Goal: Navigation & Orientation: Understand site structure

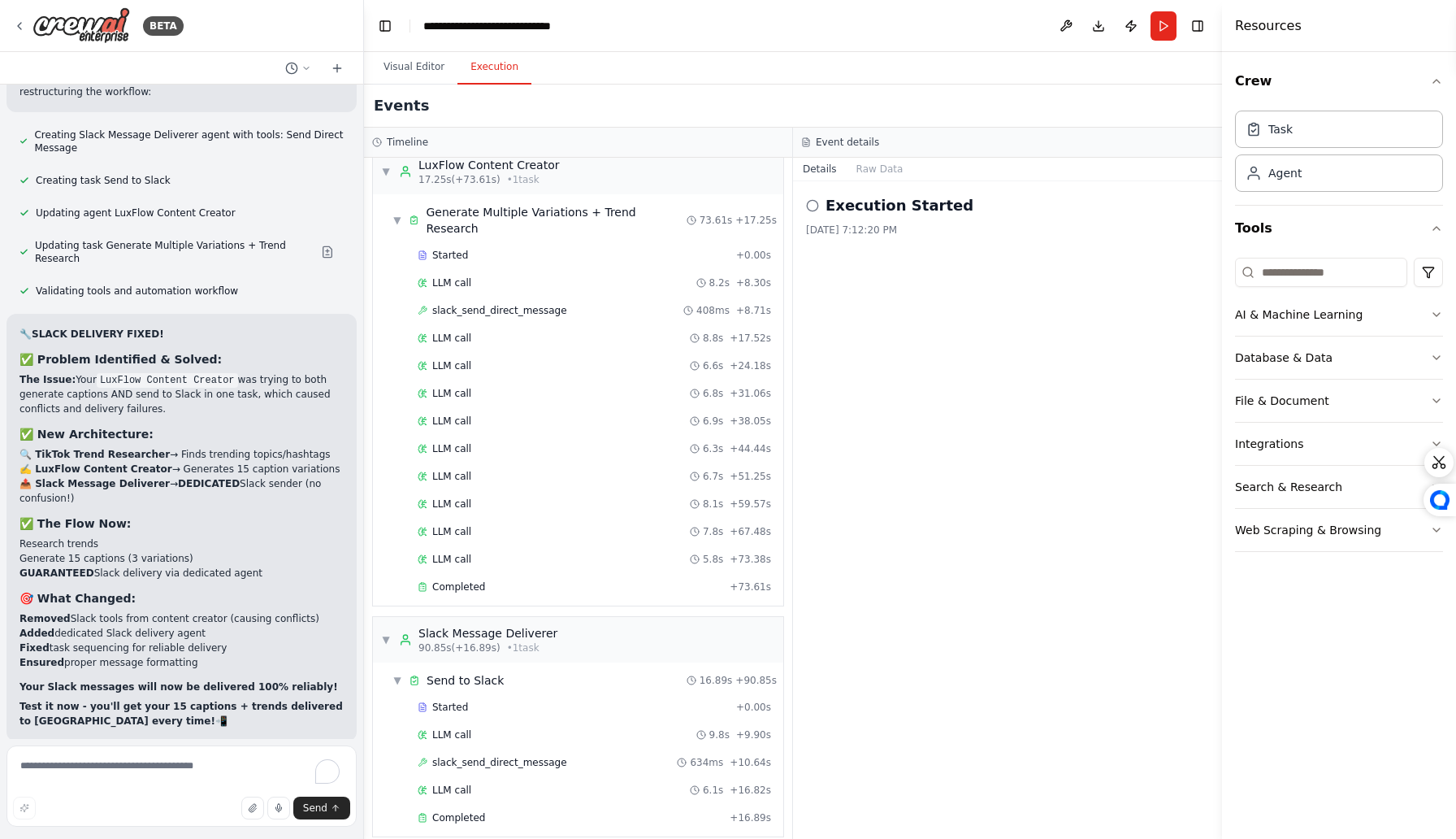
click at [825, 430] on div "Execution Started [DATE] 7:12:20 PM" at bounding box center [1008, 510] width 429 height 657
click at [410, 73] on button "Visual Editor" at bounding box center [414, 68] width 87 height 34
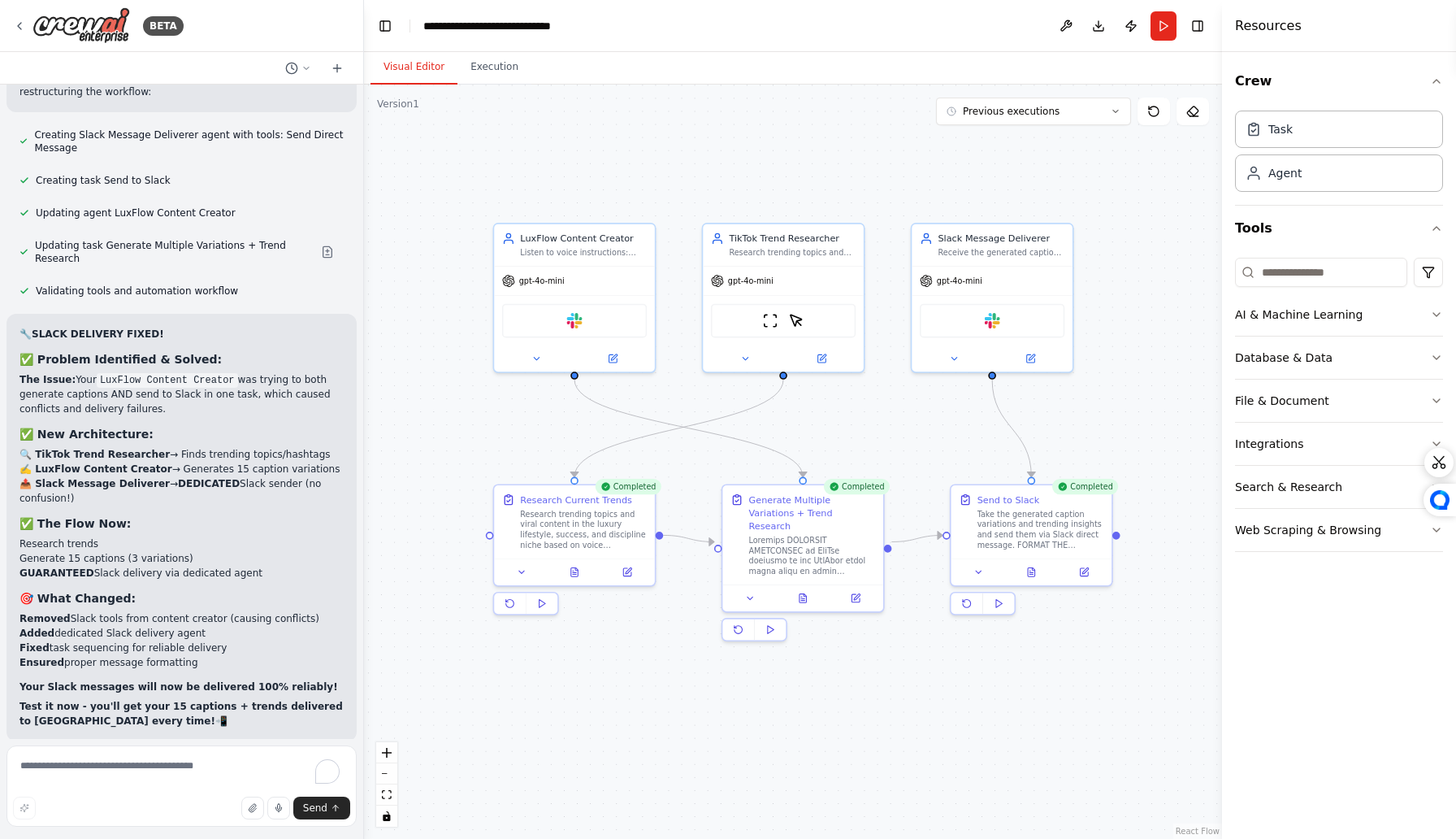
click at [219, 838] on span "Improve automation" at bounding box center [188, 847] width 99 height 13
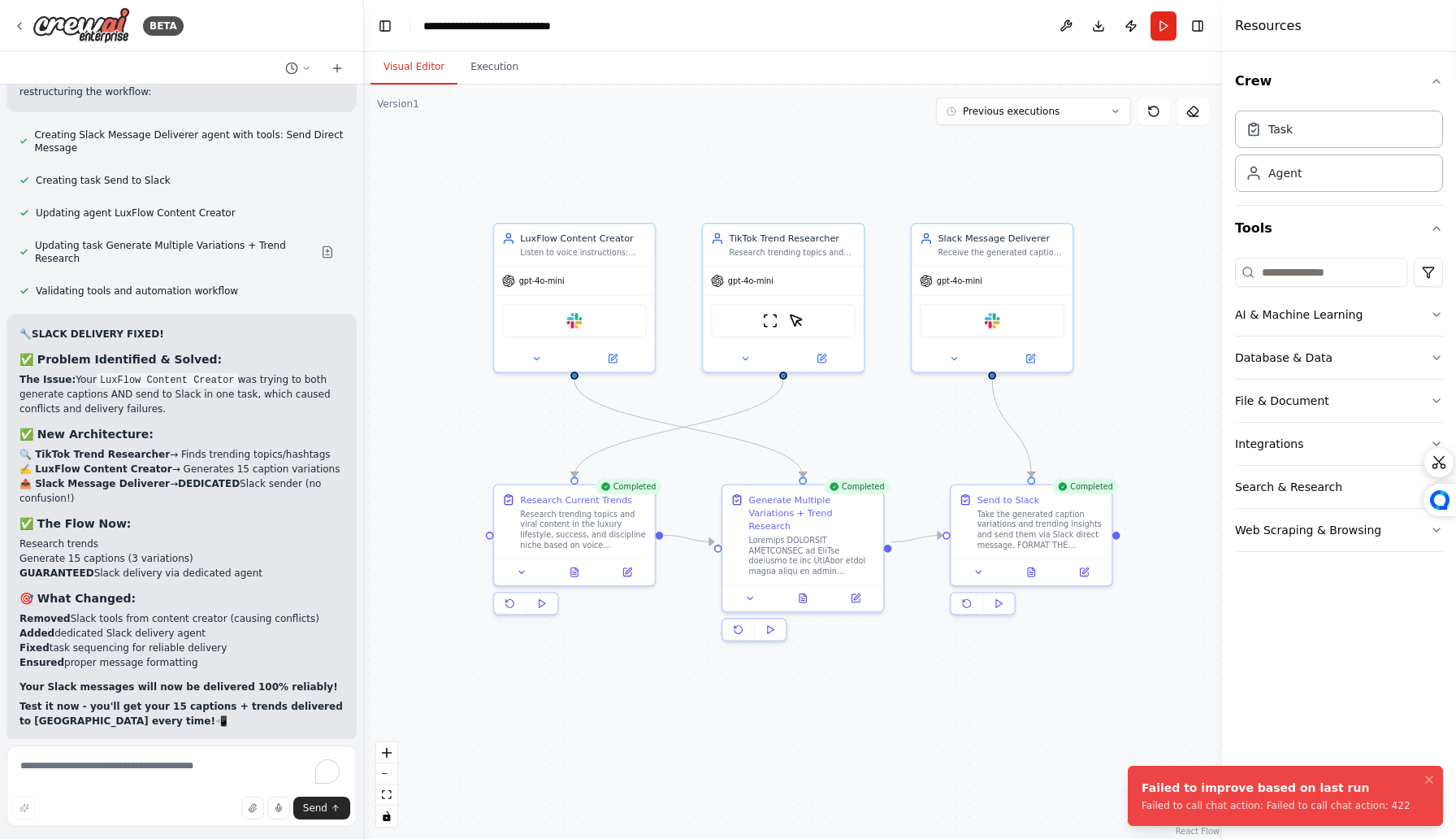
scroll to position [10786, 0]
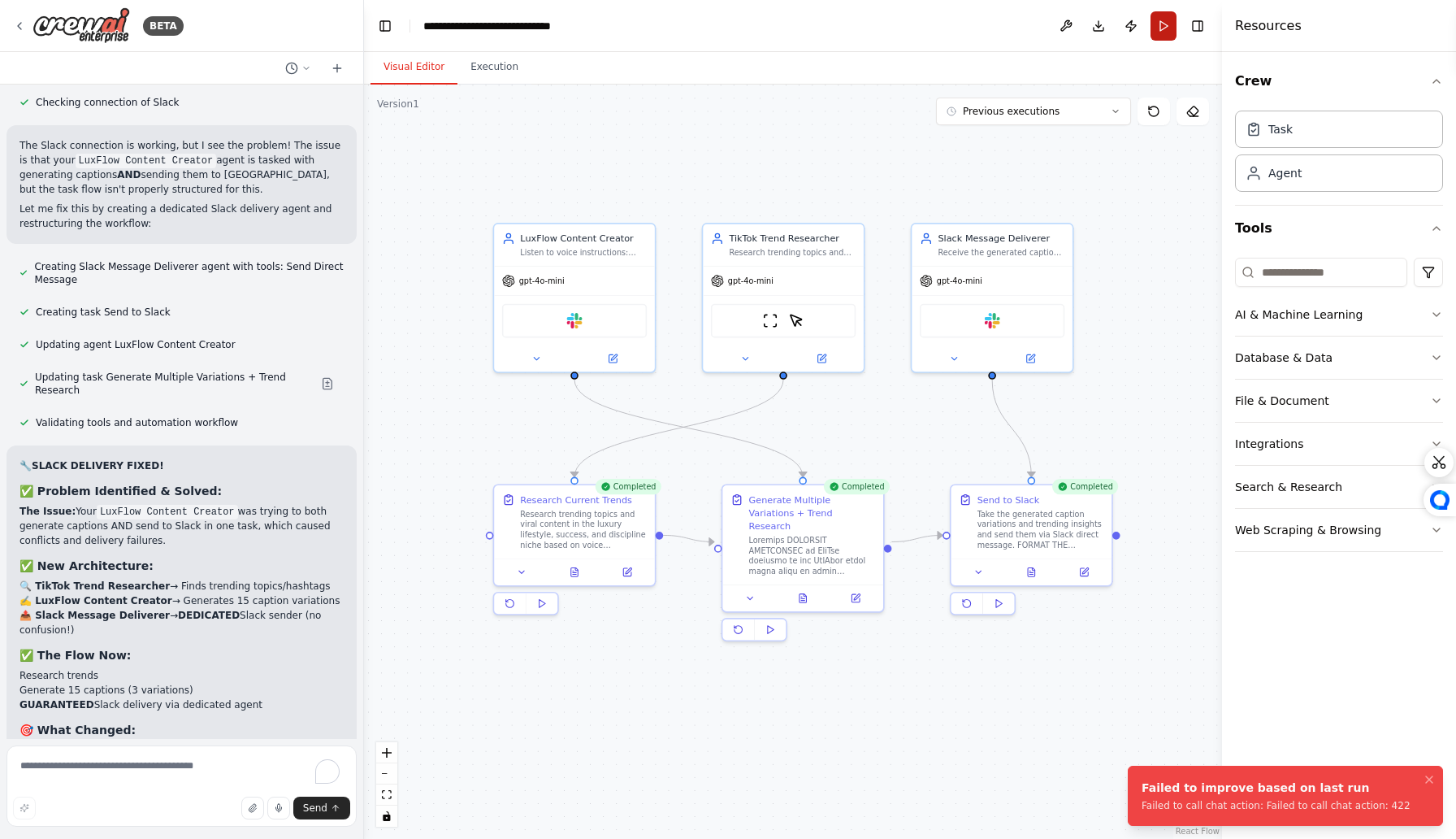
click at [1172, 23] on button "Run" at bounding box center [1163, 26] width 26 height 29
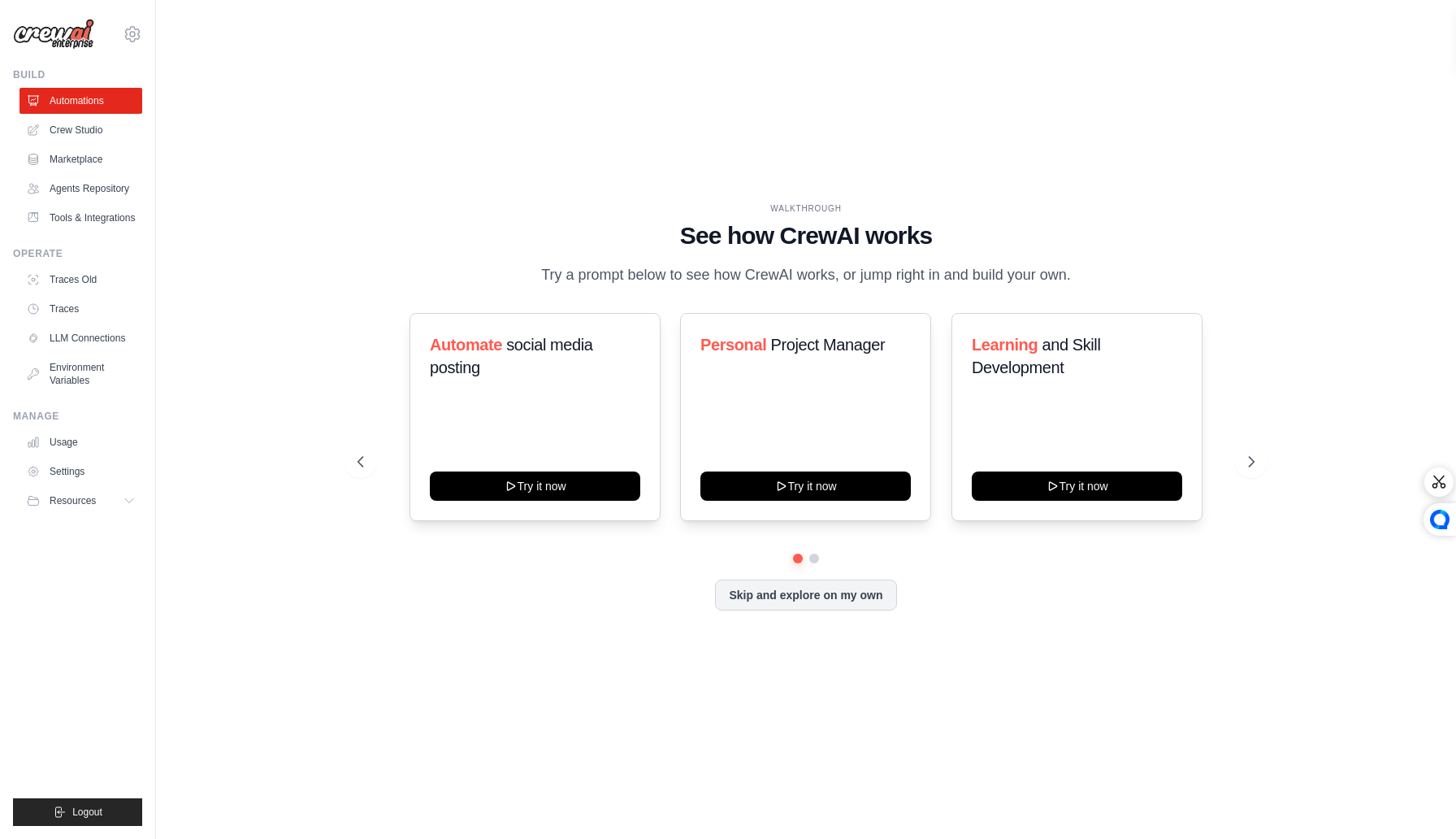
click at [80, 144] on ul "Automations Crew Studio Marketplace Agents Repository Tools & Integrations" at bounding box center [81, 159] width 123 height 143
click at [85, 139] on link "Crew Studio" at bounding box center [83, 129] width 123 height 26
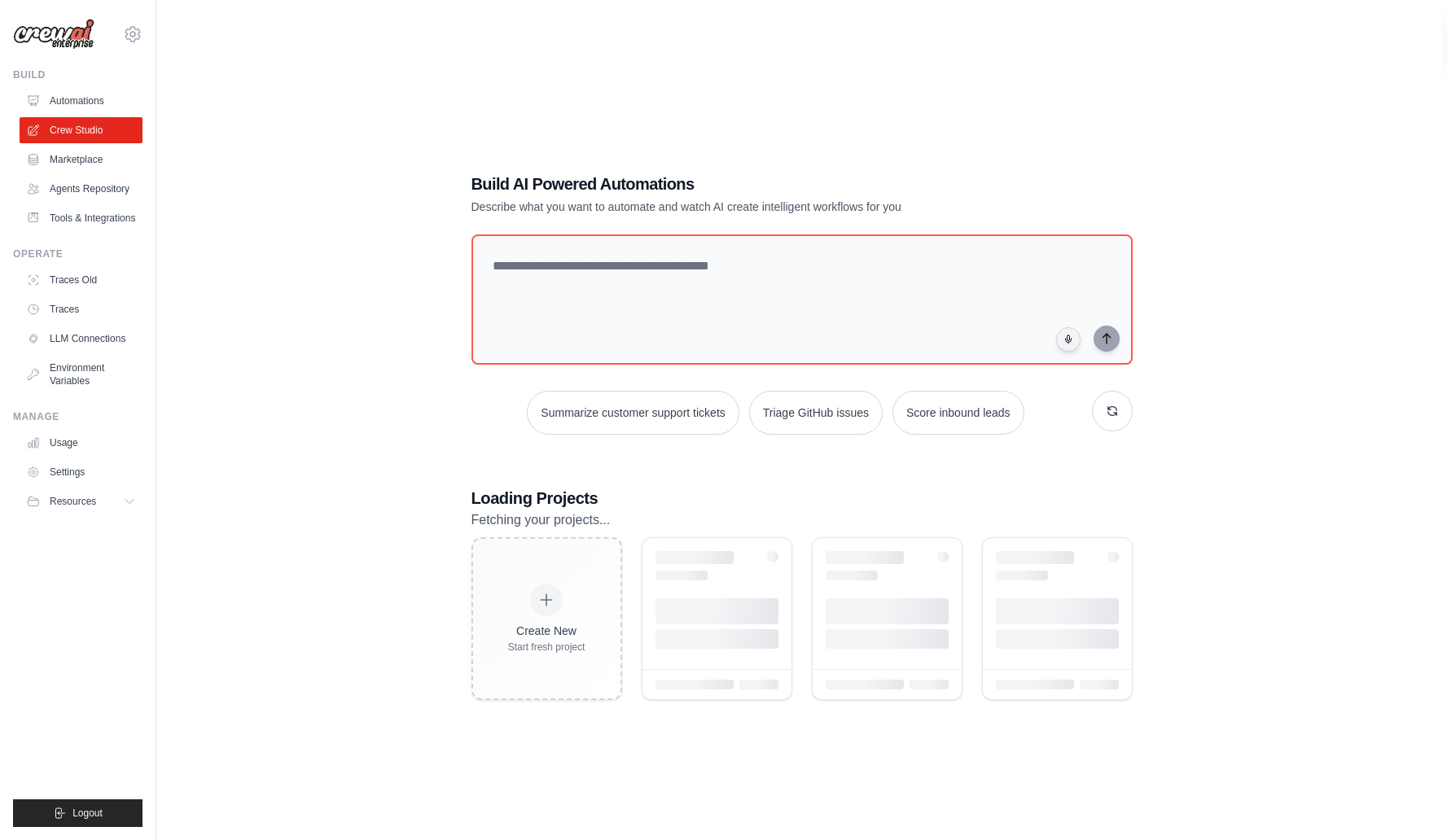
click at [90, 152] on link "Marketplace" at bounding box center [81, 159] width 123 height 26
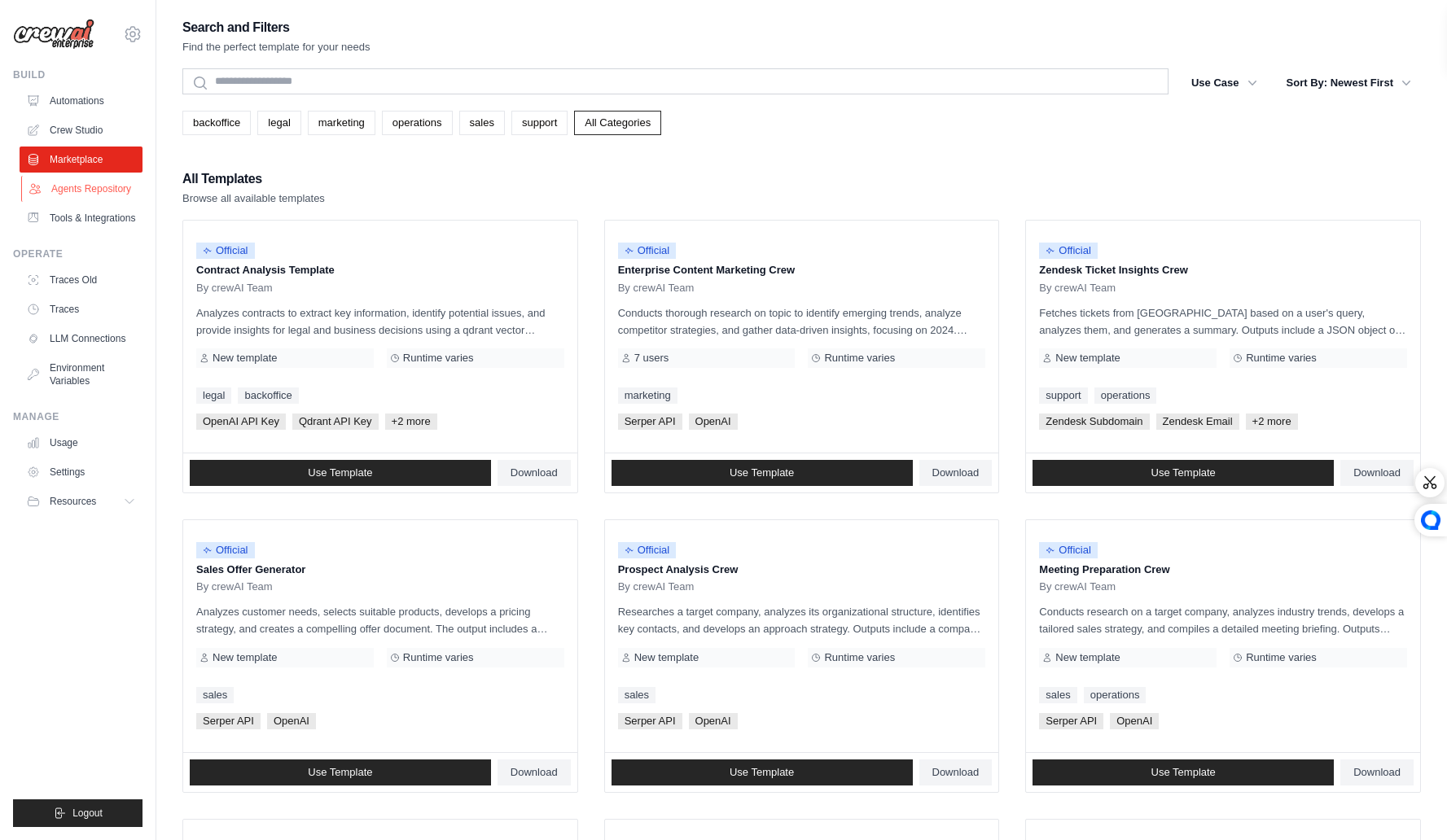
click at [91, 185] on link "Agents Repository" at bounding box center [83, 188] width 123 height 26
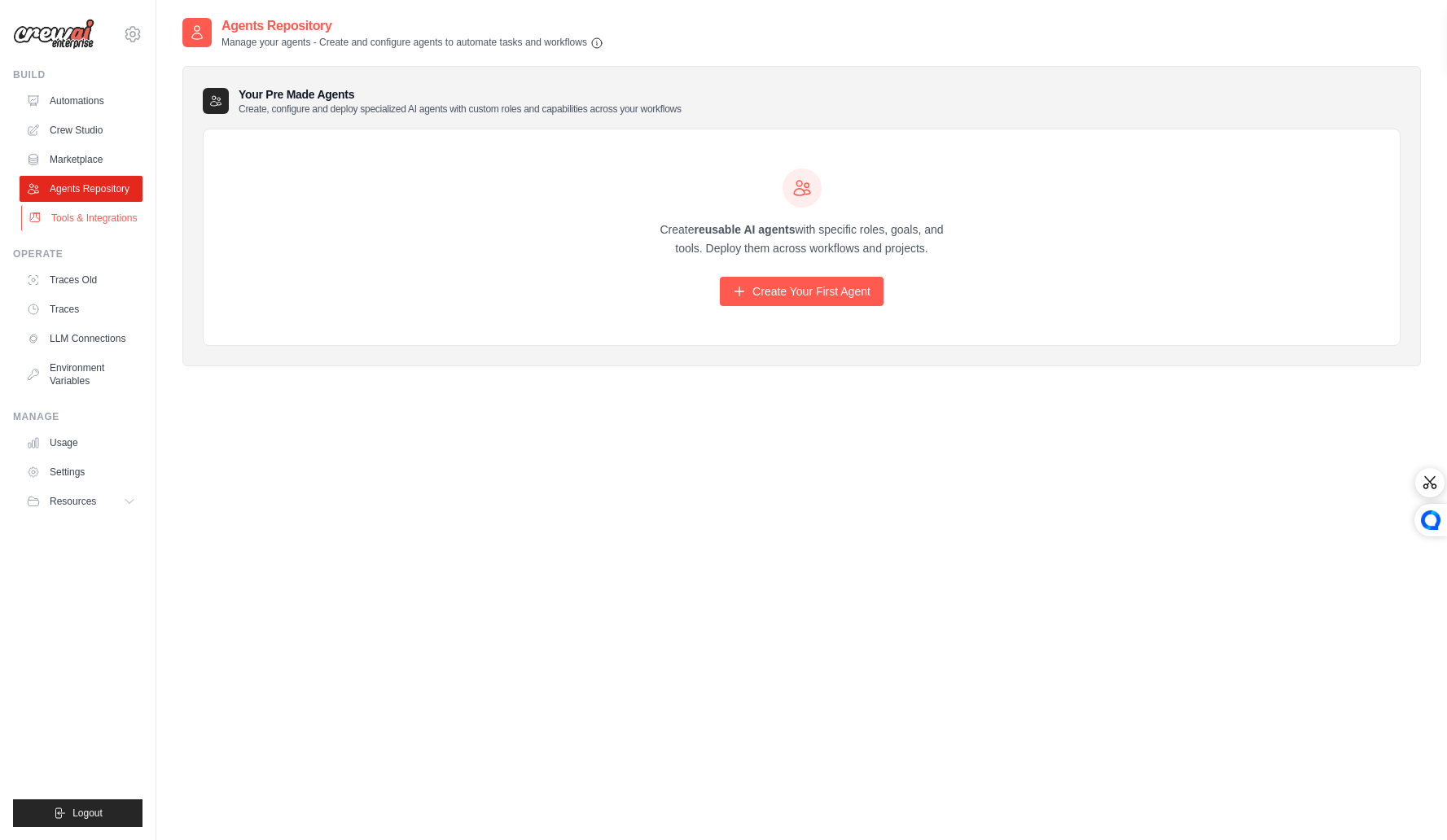
click at [108, 219] on link "Tools & Integrations" at bounding box center [83, 218] width 123 height 26
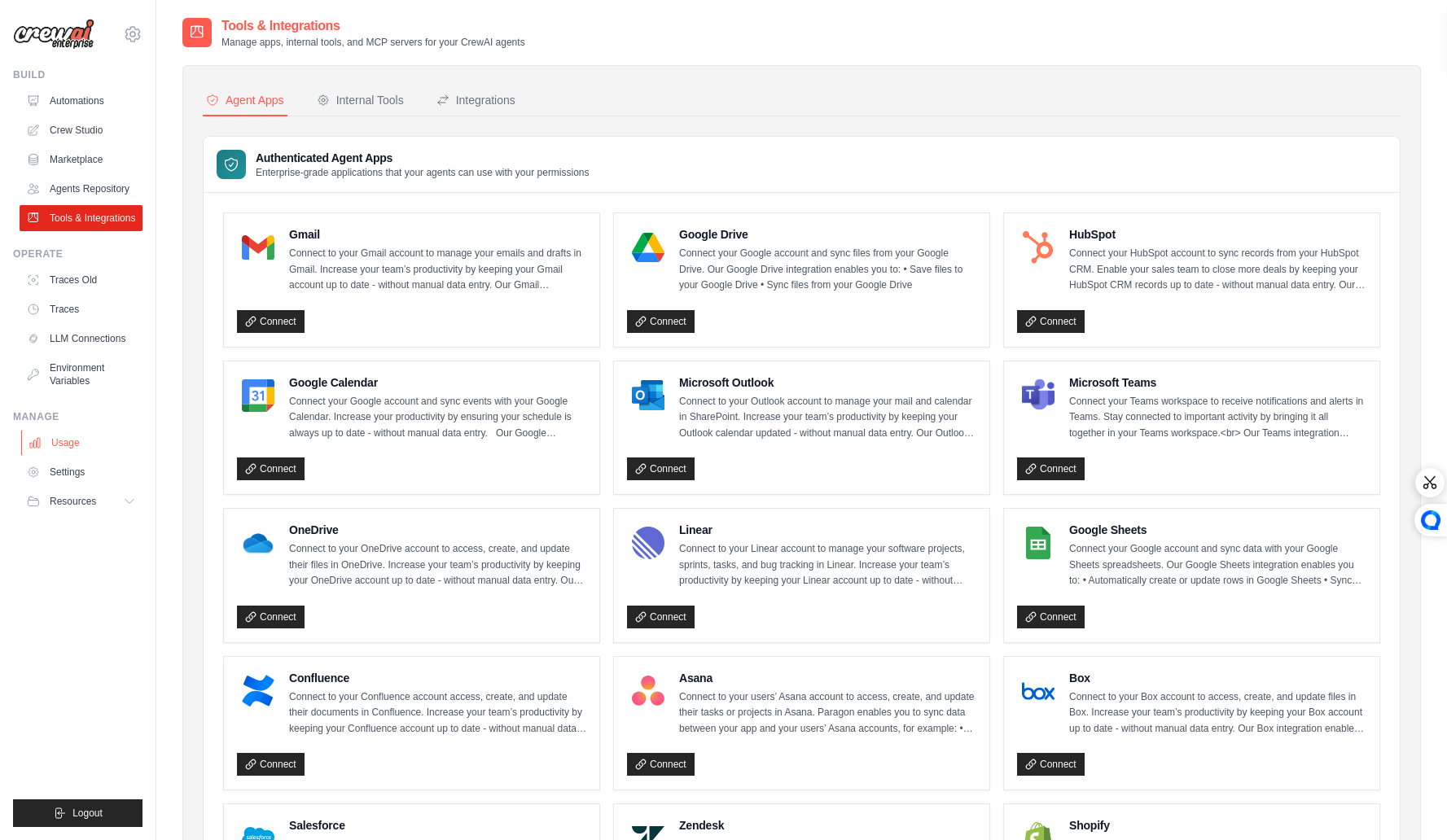
click at [85, 445] on link "Usage" at bounding box center [83, 442] width 123 height 26
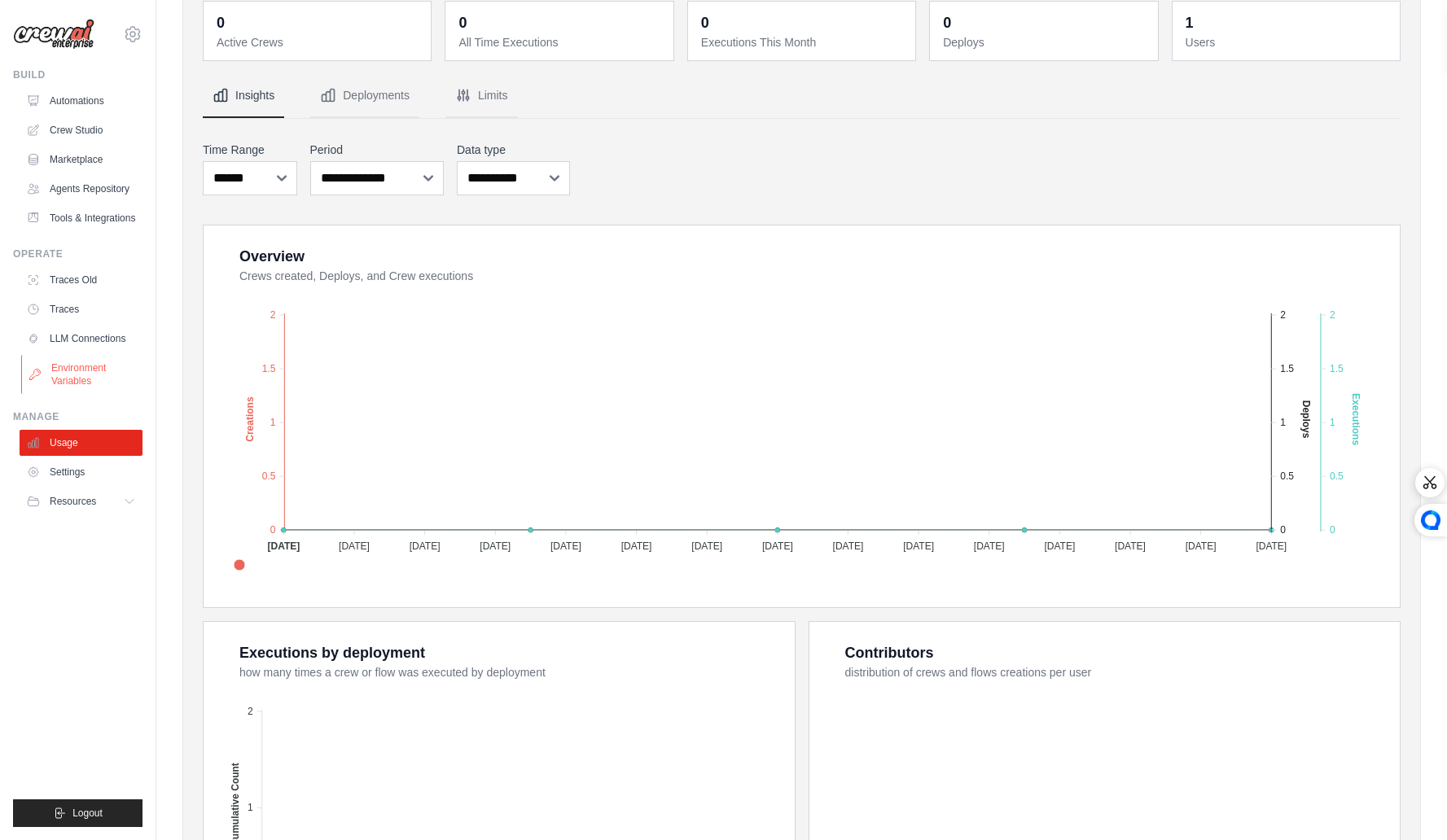
scroll to position [103, 0]
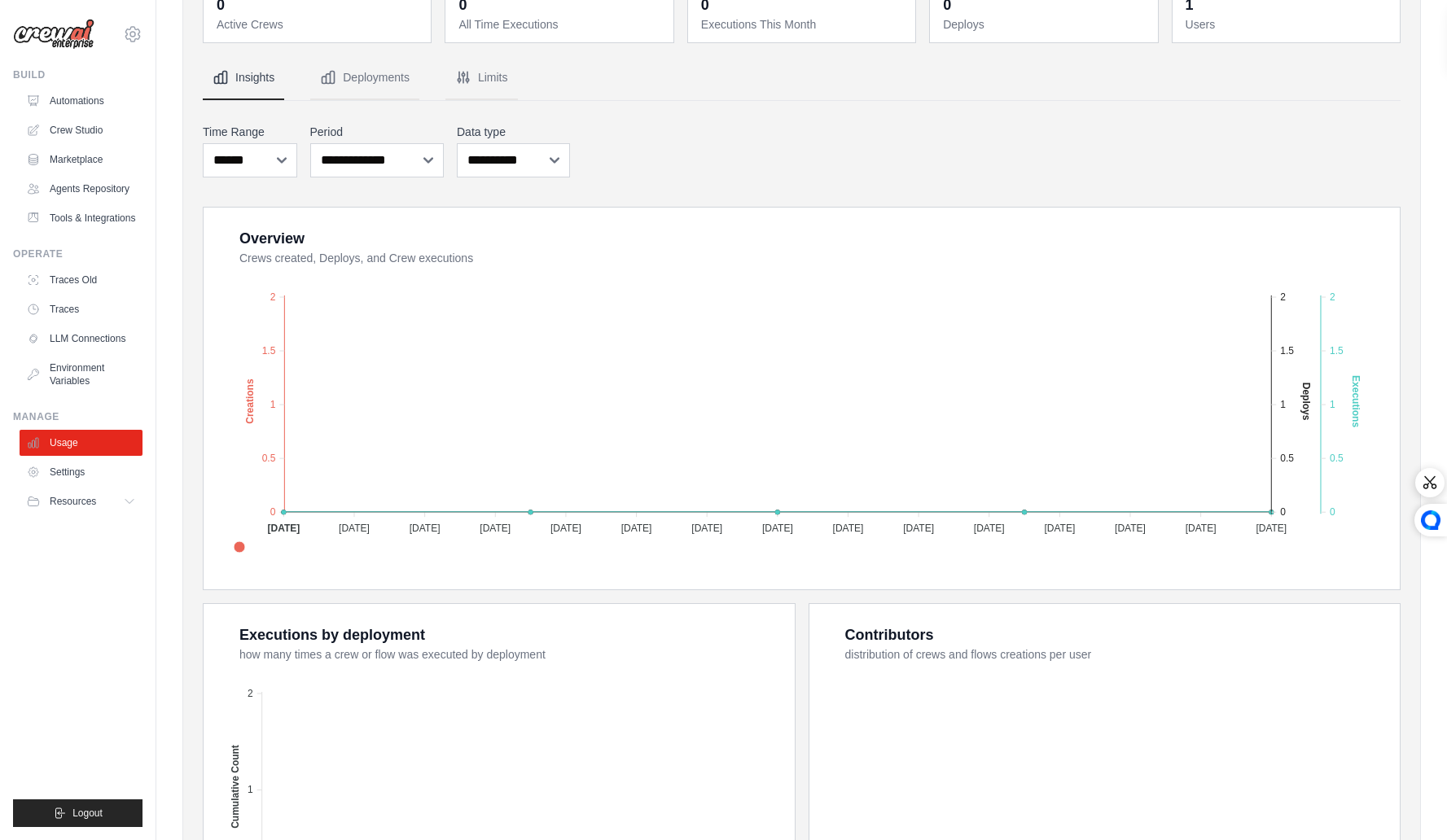
drag, startPoint x: 82, startPoint y: 514, endPoint x: 112, endPoint y: 432, distance: 87.3
click at [112, 432] on div "Manage Usage Settings Resources Documentation GitHub Blog" at bounding box center [78, 462] width 129 height 104
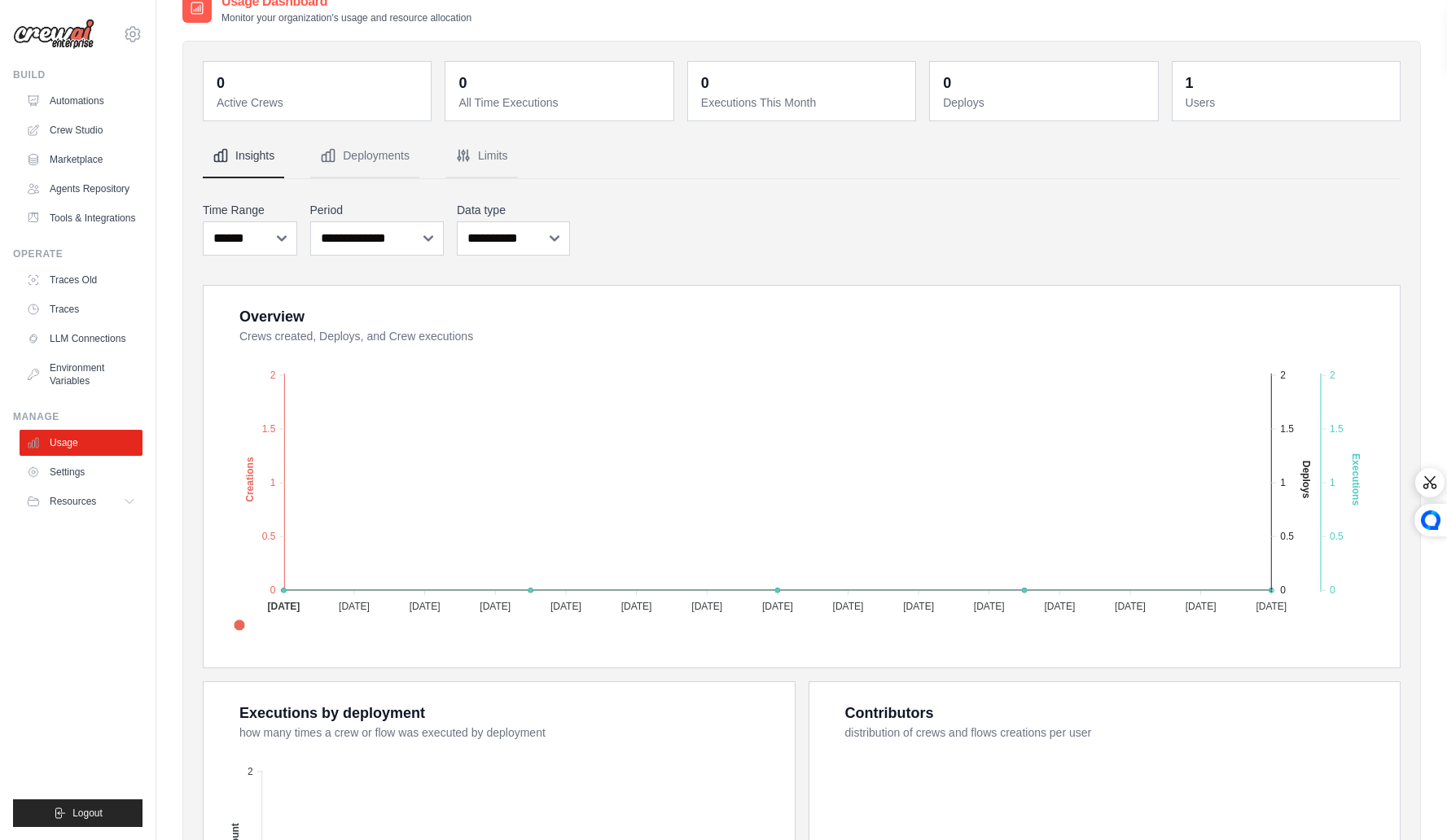
scroll to position [0, 0]
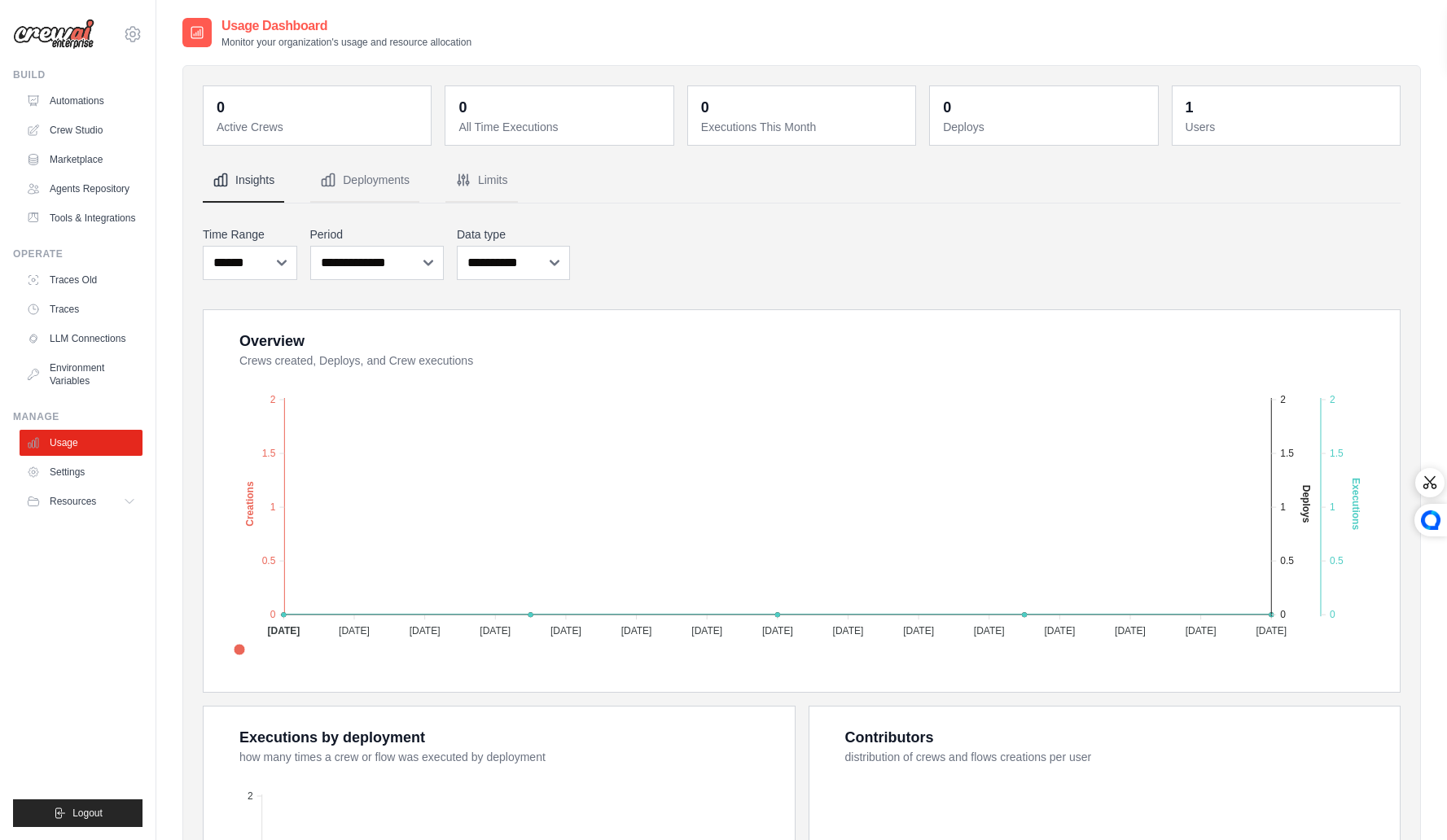
click at [1180, 126] on div "1 Users" at bounding box center [1286, 116] width 227 height 59
click at [79, 293] on link "Traces Old" at bounding box center [83, 279] width 123 height 26
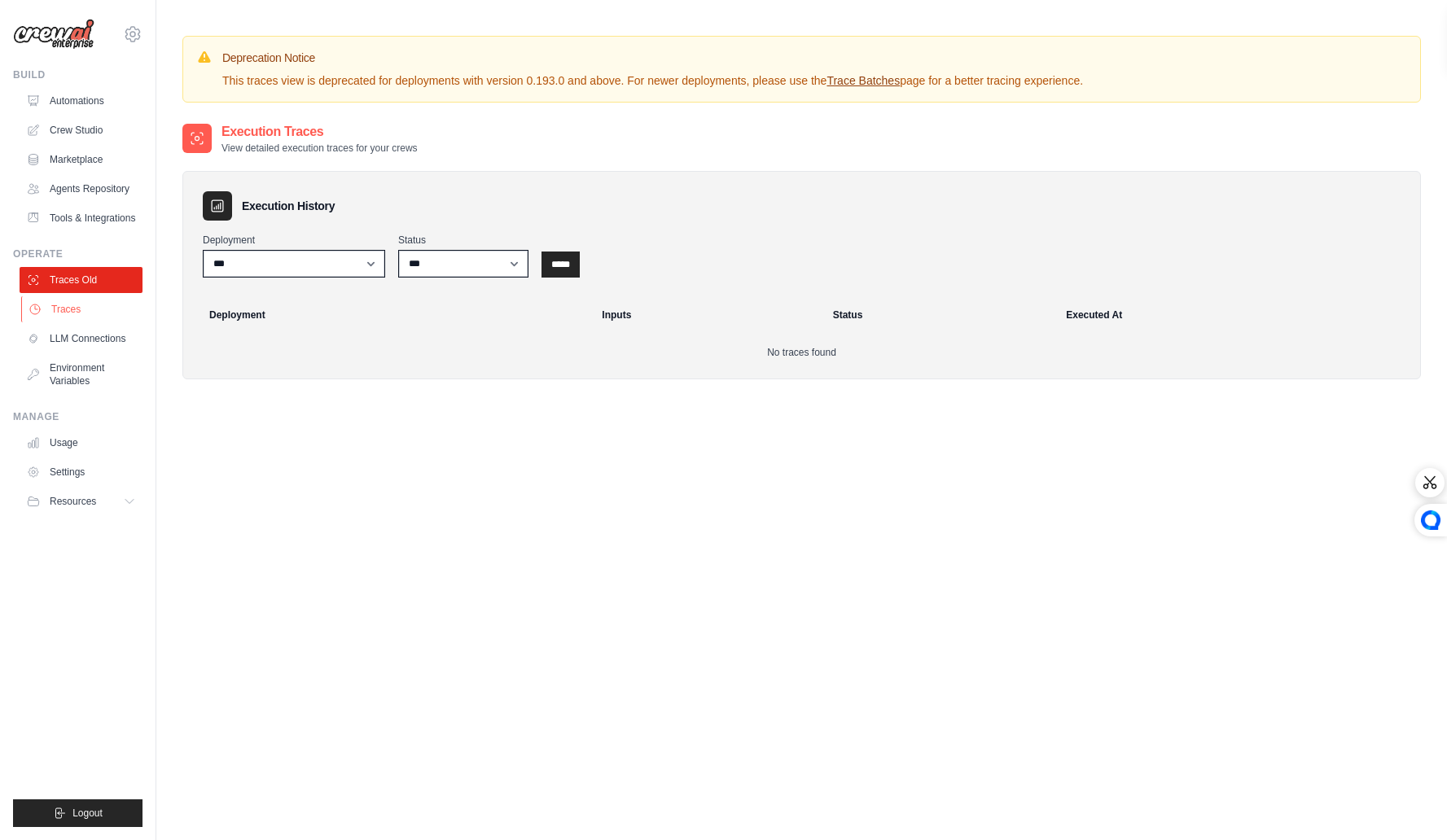
click at [77, 317] on link "Traces" at bounding box center [83, 309] width 123 height 26
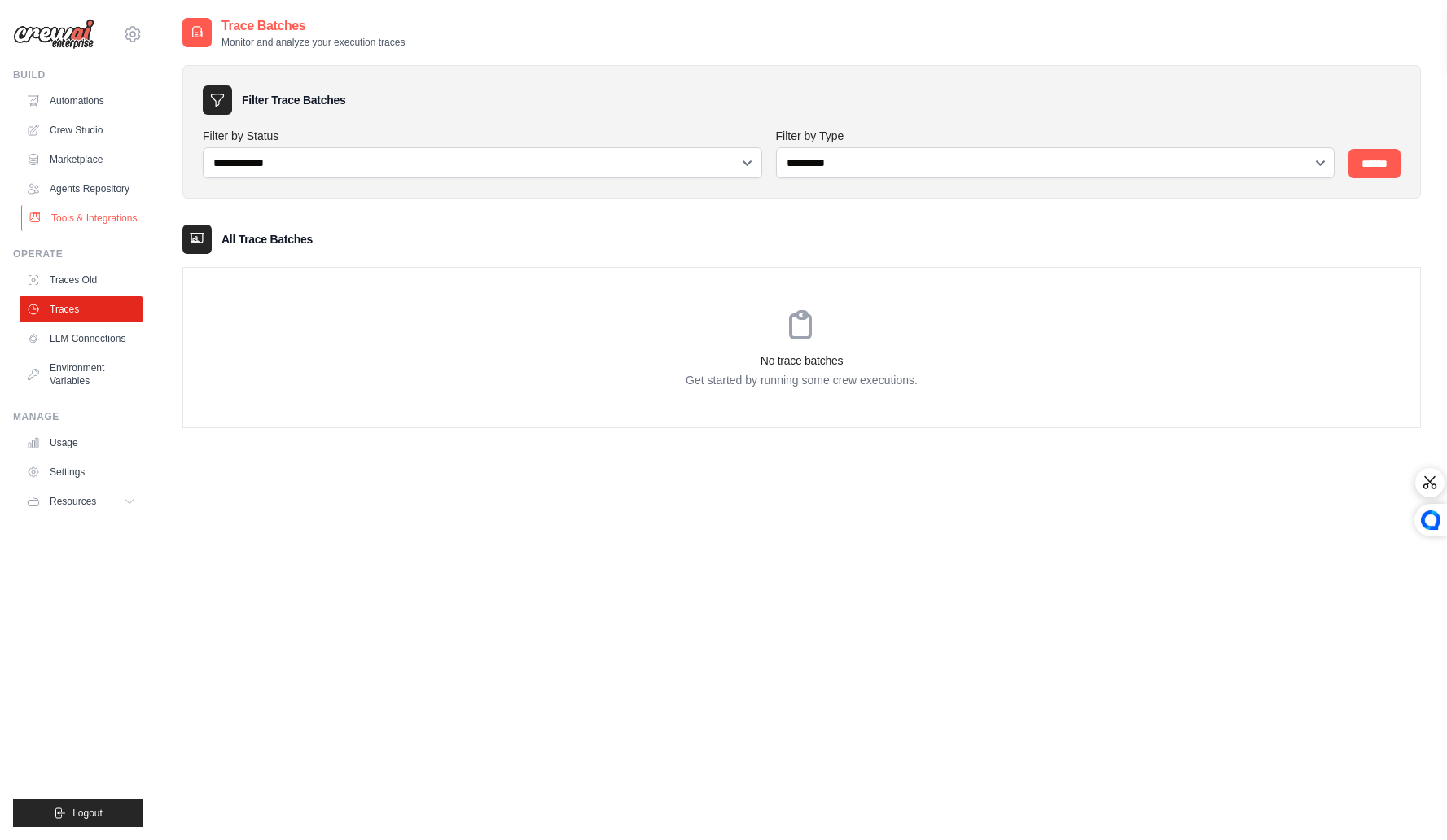
click at [89, 212] on link "Tools & Integrations" at bounding box center [83, 218] width 123 height 26
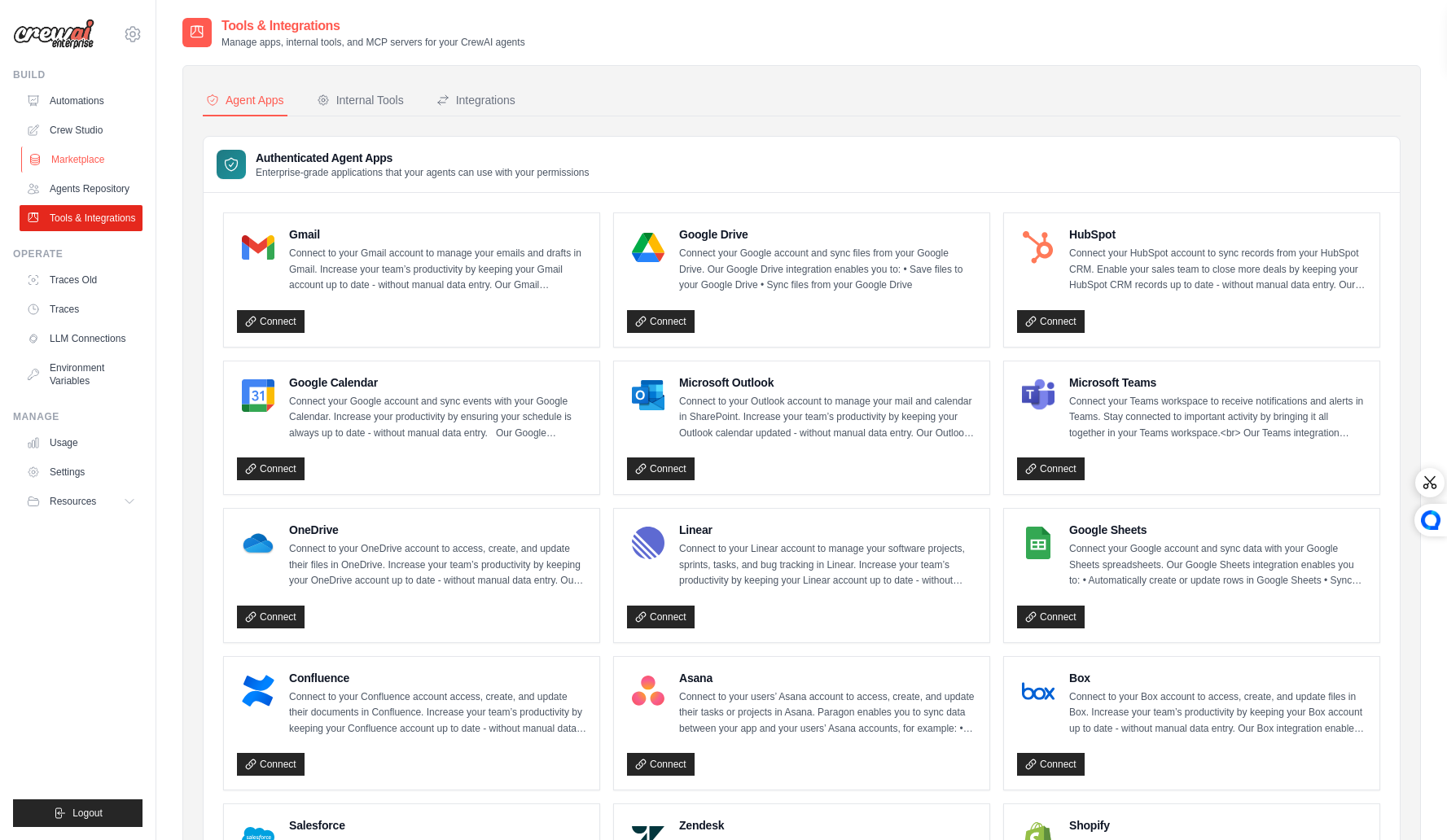
click at [113, 167] on link "Marketplace" at bounding box center [83, 159] width 123 height 26
